Goal: Check status: Check status

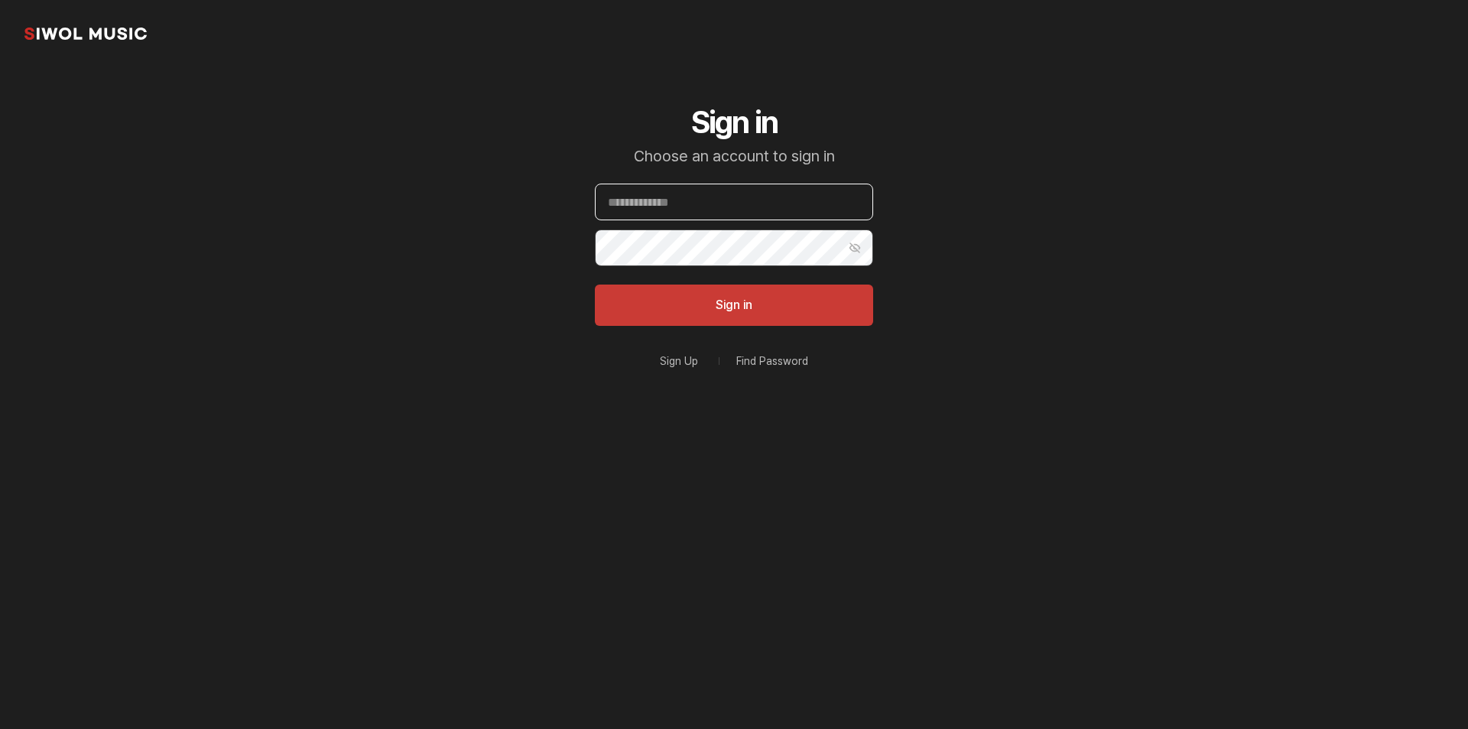
click at [685, 213] on input "Email" at bounding box center [734, 201] width 278 height 37
type input "**********"
click at [678, 286] on button "Sign in" at bounding box center [734, 304] width 278 height 41
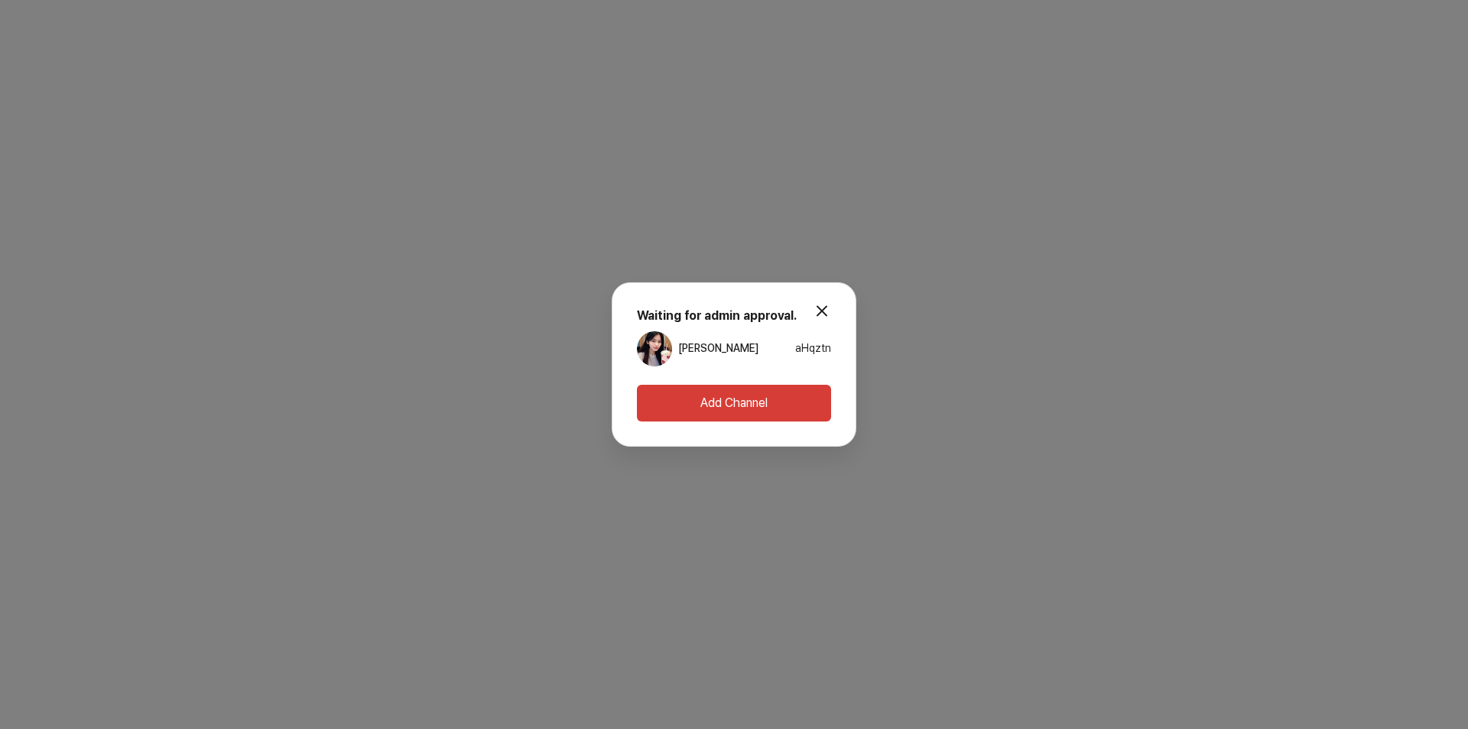
click at [761, 310] on strong "Waiting for admin approval." at bounding box center [717, 315] width 160 height 15
click at [730, 310] on strong "Waiting for admin approval." at bounding box center [717, 315] width 160 height 15
click at [644, 318] on strong "Waiting for admin approval." at bounding box center [717, 315] width 160 height 15
drag, startPoint x: 637, startPoint y: 315, endPoint x: 805, endPoint y: 315, distance: 168.2
click at [805, 315] on div "Waiting for admin approval. [PERSON_NAME]" at bounding box center [734, 336] width 194 height 58
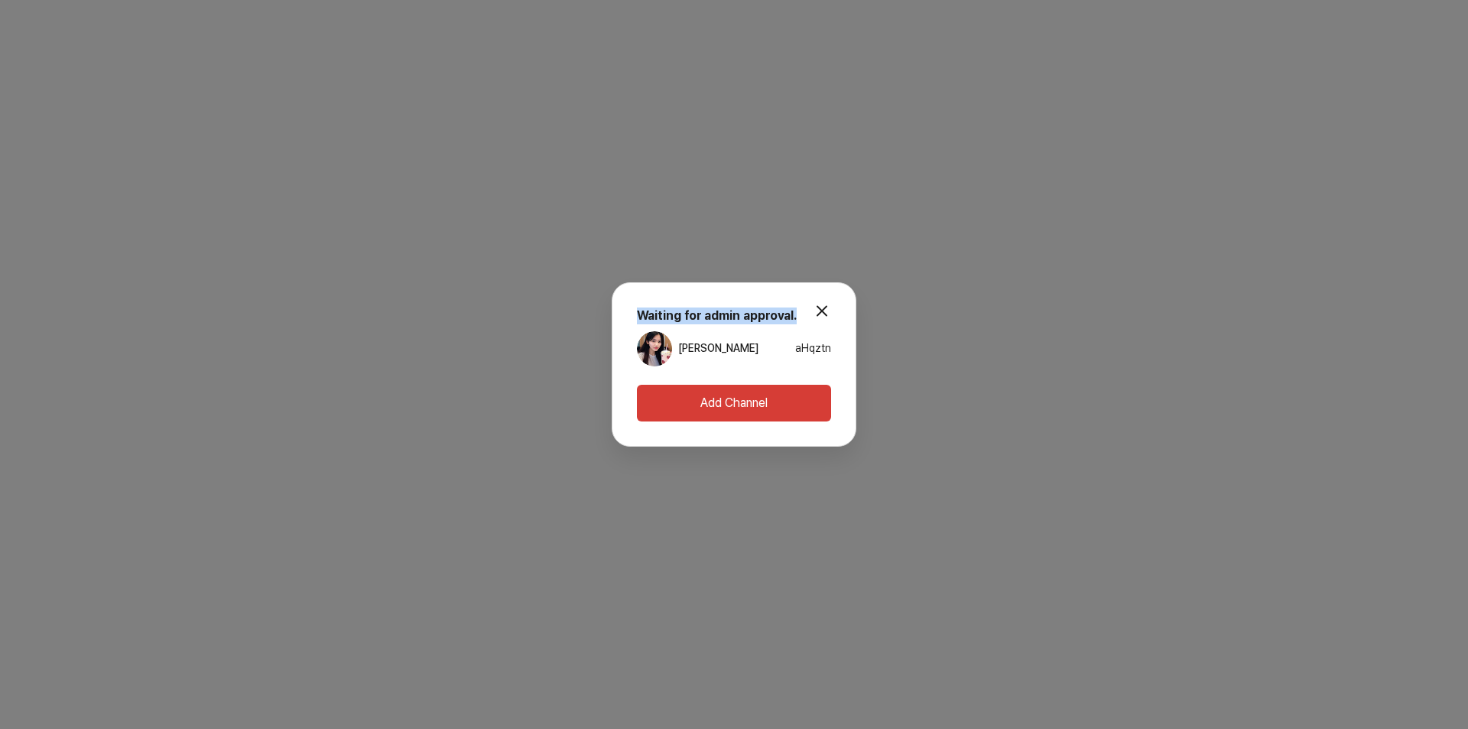
click at [750, 297] on div "modal.close Waiting for admin approval. 小熙 aHqztn Add Channel" at bounding box center [734, 364] width 245 height 164
